Goal: Use online tool/utility: Utilize a website feature to perform a specific function

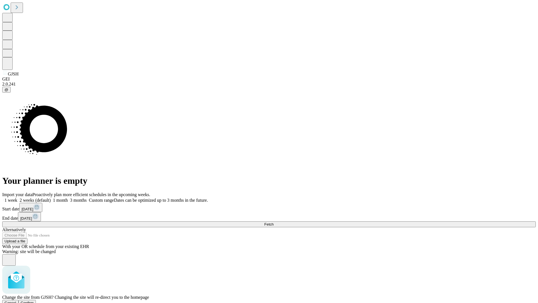
click at [34, 301] on span "Confirm" at bounding box center [27, 303] width 13 height 4
click at [51, 198] on label "2 weeks (default)" at bounding box center [33, 200] width 33 height 5
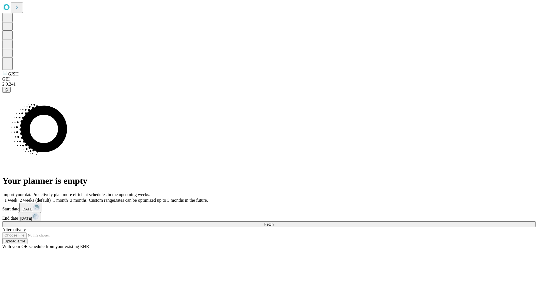
click at [274, 222] on span "Fetch" at bounding box center [268, 224] width 9 height 4
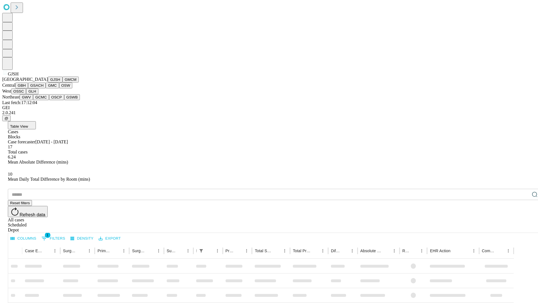
click at [63, 82] on button "GMCM" at bounding box center [71, 80] width 16 height 6
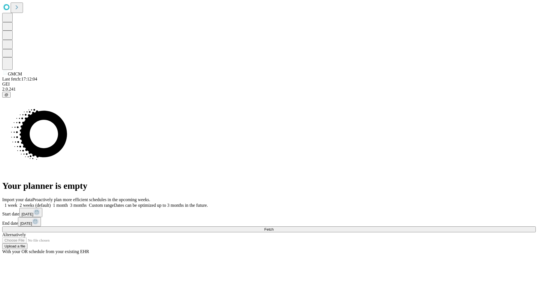
click at [51, 203] on label "2 weeks (default)" at bounding box center [33, 205] width 33 height 5
click at [274, 227] on span "Fetch" at bounding box center [268, 229] width 9 height 4
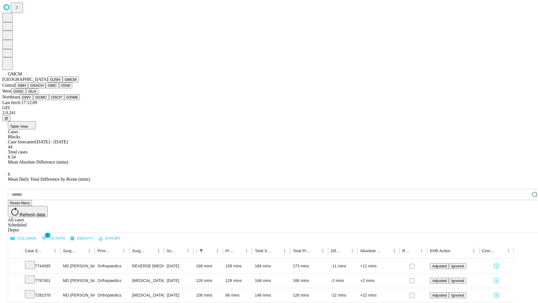
click at [28, 88] on button "GBH" at bounding box center [21, 85] width 13 height 6
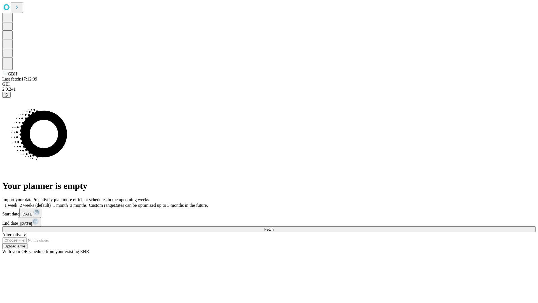
click at [51, 203] on label "2 weeks (default)" at bounding box center [33, 205] width 33 height 5
click at [274, 227] on span "Fetch" at bounding box center [268, 229] width 9 height 4
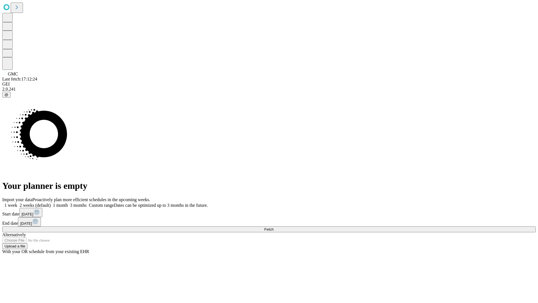
click at [51, 203] on label "2 weeks (default)" at bounding box center [33, 205] width 33 height 5
click at [274, 227] on span "Fetch" at bounding box center [268, 229] width 9 height 4
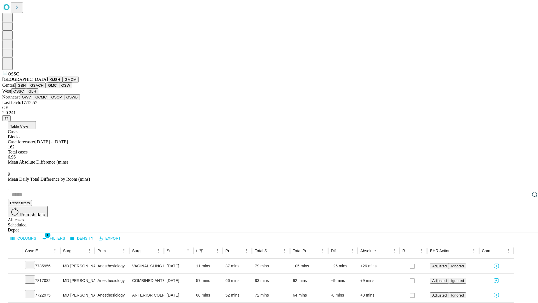
click at [38, 94] on button "GLH" at bounding box center [32, 91] width 12 height 6
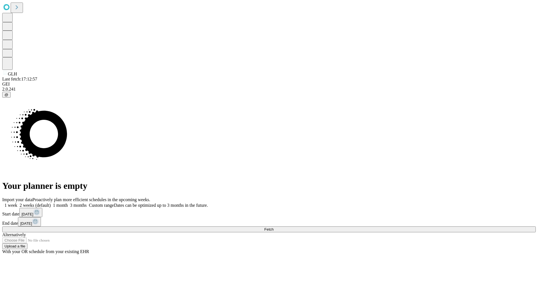
click at [51, 203] on label "2 weeks (default)" at bounding box center [33, 205] width 33 height 5
click at [274, 227] on span "Fetch" at bounding box center [268, 229] width 9 height 4
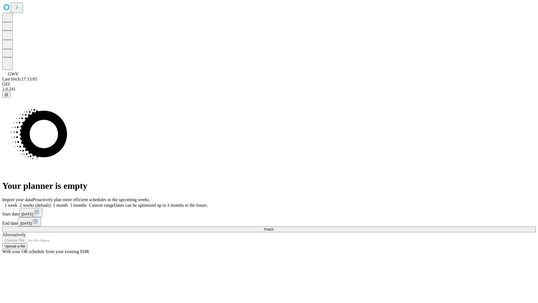
click at [51, 203] on label "2 weeks (default)" at bounding box center [33, 205] width 33 height 5
click at [274, 227] on span "Fetch" at bounding box center [268, 229] width 9 height 4
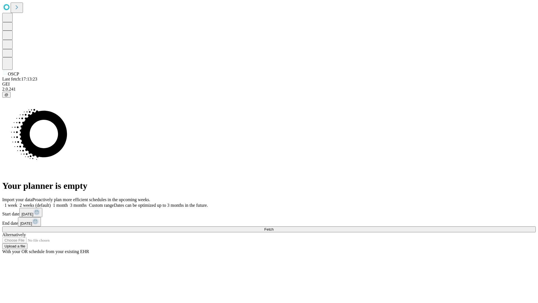
click at [274, 227] on span "Fetch" at bounding box center [268, 229] width 9 height 4
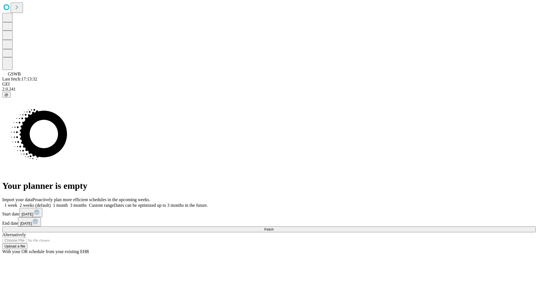
click at [51, 203] on label "2 weeks (default)" at bounding box center [33, 205] width 33 height 5
click at [274, 227] on span "Fetch" at bounding box center [268, 229] width 9 height 4
